Goal: Find specific fact: Find specific fact

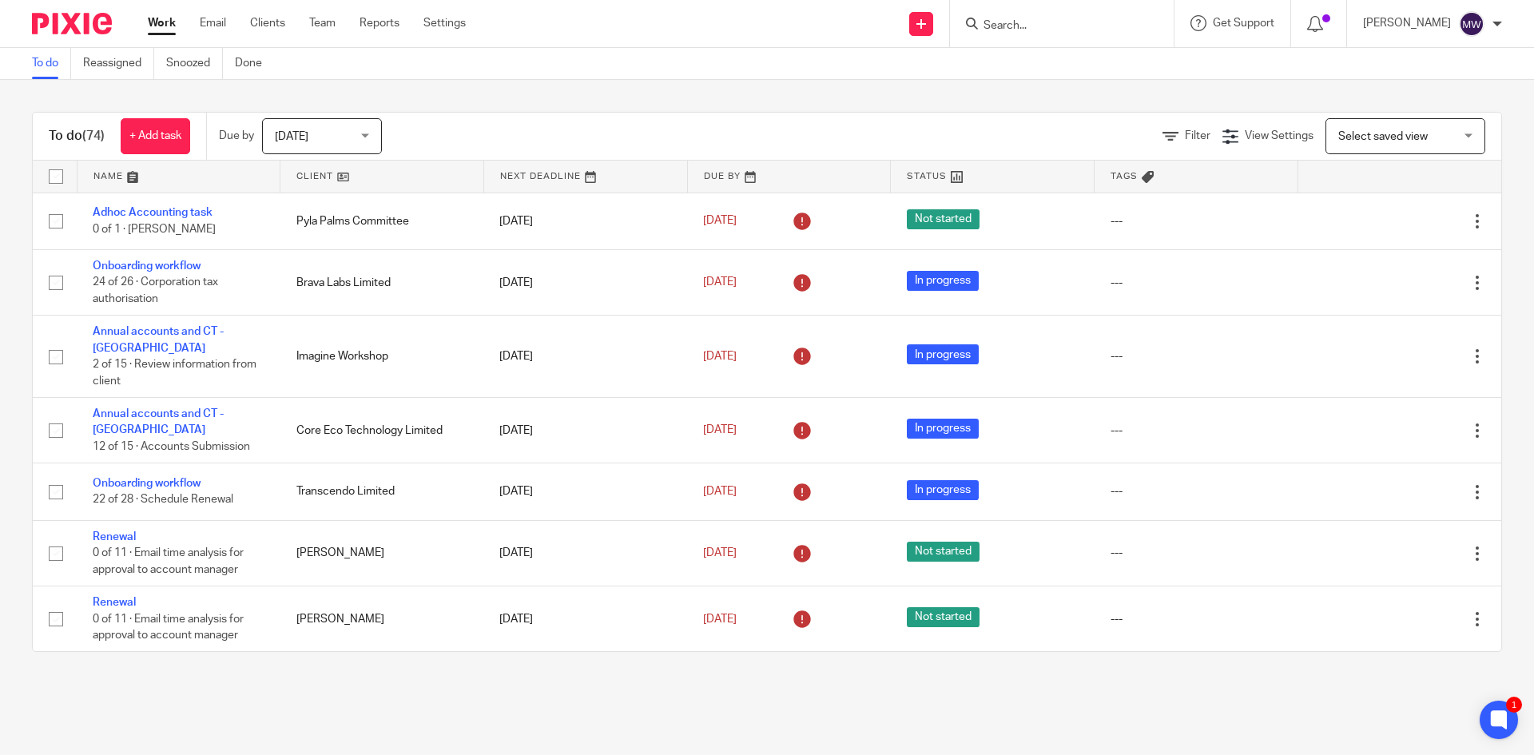
click at [1053, 25] on input "Search" at bounding box center [1054, 26] width 144 height 14
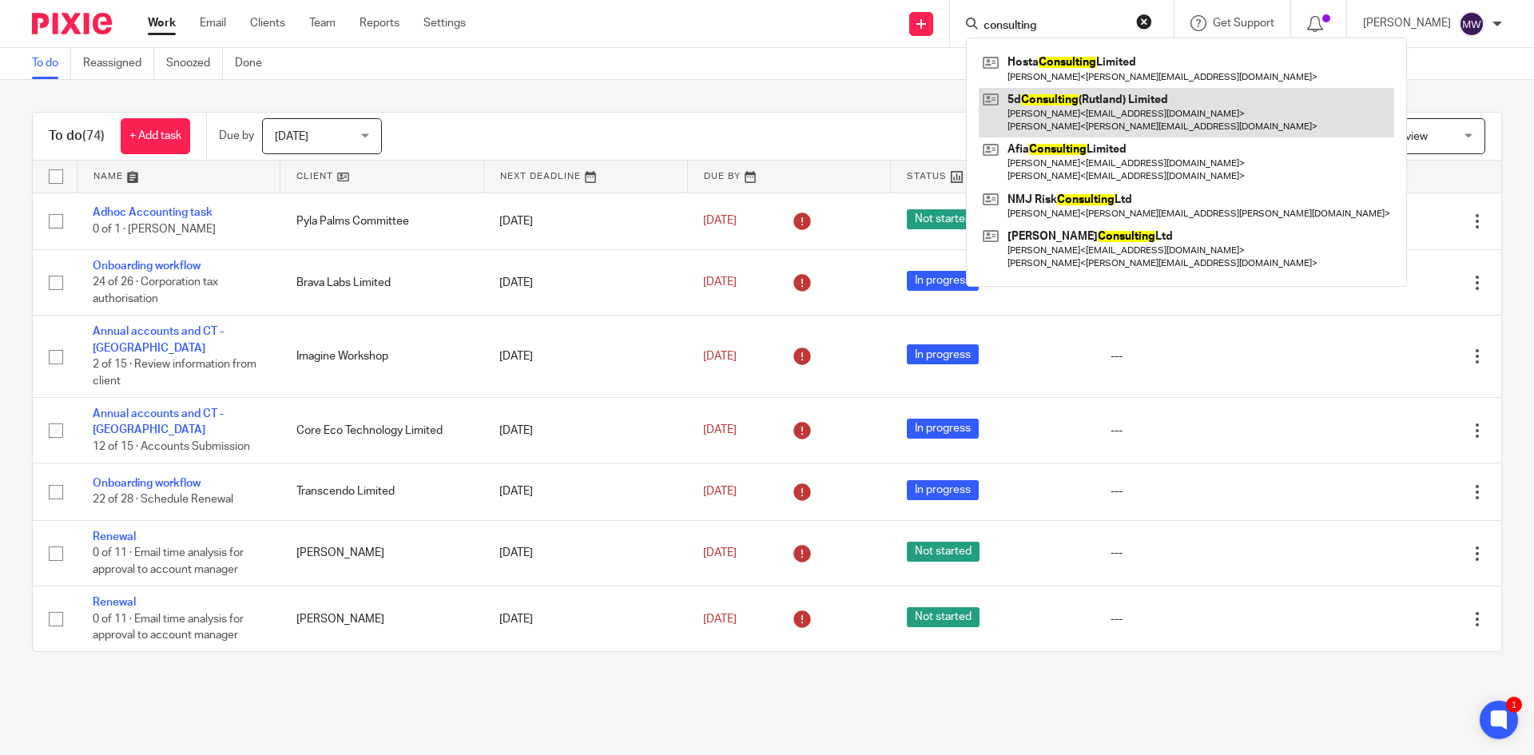
type input "consulting"
click at [1074, 98] on link at bounding box center [1186, 113] width 415 height 50
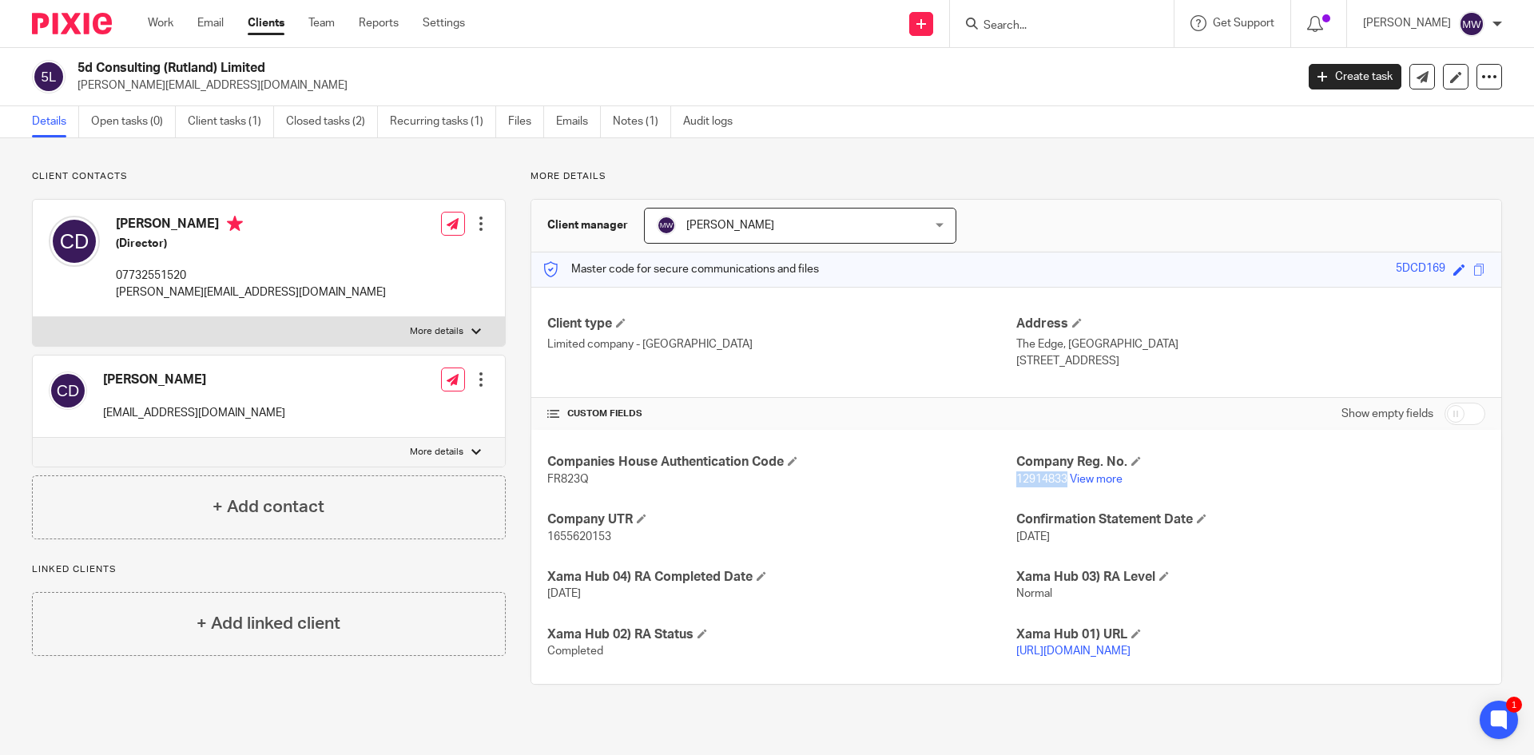
drag, startPoint x: 1061, startPoint y: 479, endPoint x: 1008, endPoint y: 480, distance: 52.7
click at [1016, 480] on p "12914833 View more" at bounding box center [1250, 479] width 469 height 16
copy span "12914833"
drag, startPoint x: 593, startPoint y: 482, endPoint x: 541, endPoint y: 482, distance: 52.7
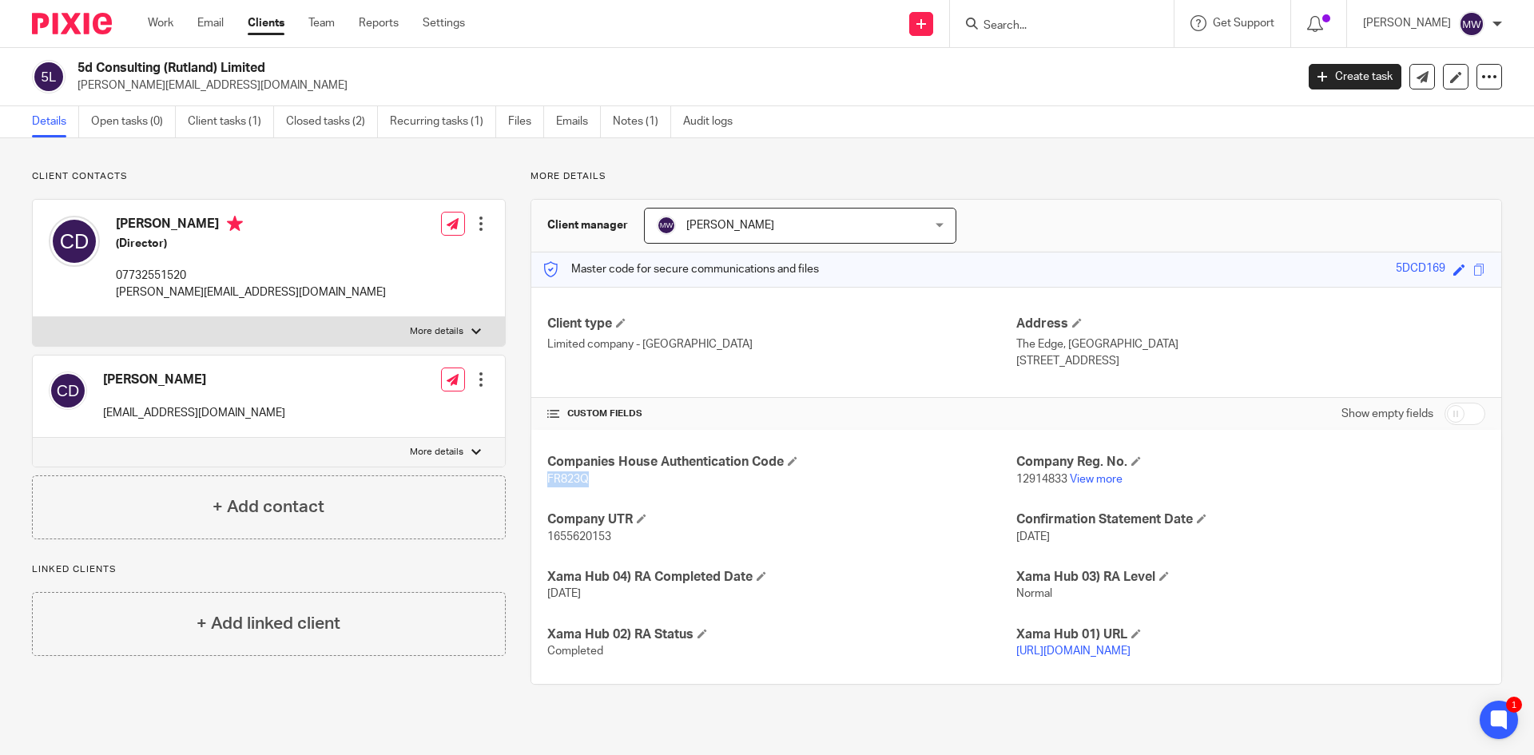
click at [541, 482] on div "Companies House Authentication Code FR823Q Company Reg. No. 12914833 View more …" at bounding box center [1016, 556] width 970 height 253
copy span "FR823Q"
